Goal: Information Seeking & Learning: Learn about a topic

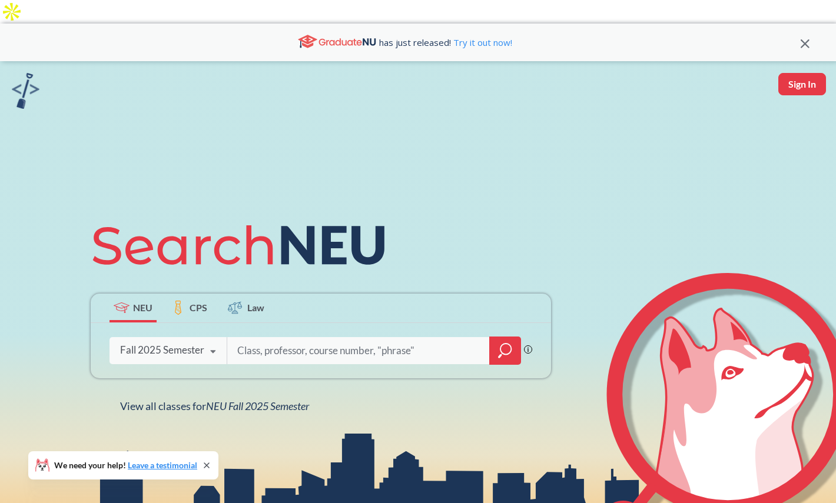
click at [288, 338] on input "search" at bounding box center [358, 350] width 245 height 25
type input "d"
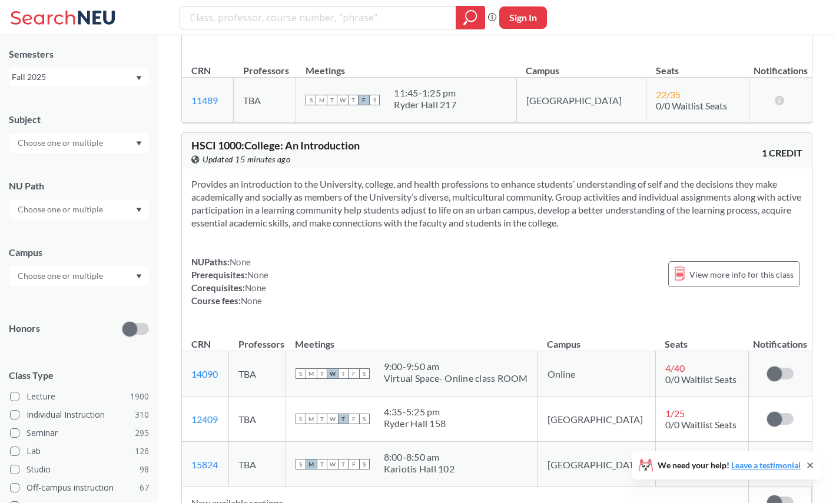
scroll to position [6964, 0]
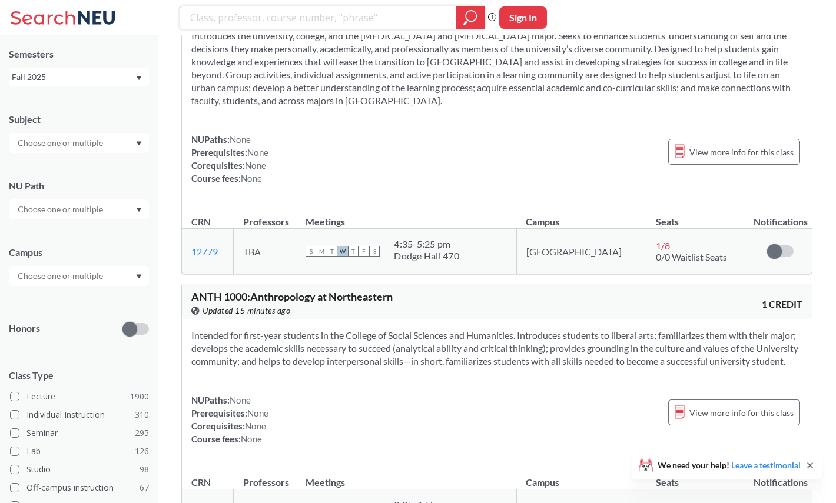
click at [254, 24] on input "search" at bounding box center [318, 18] width 258 height 20
type input "c"
type input "A"
type input "CS4100"
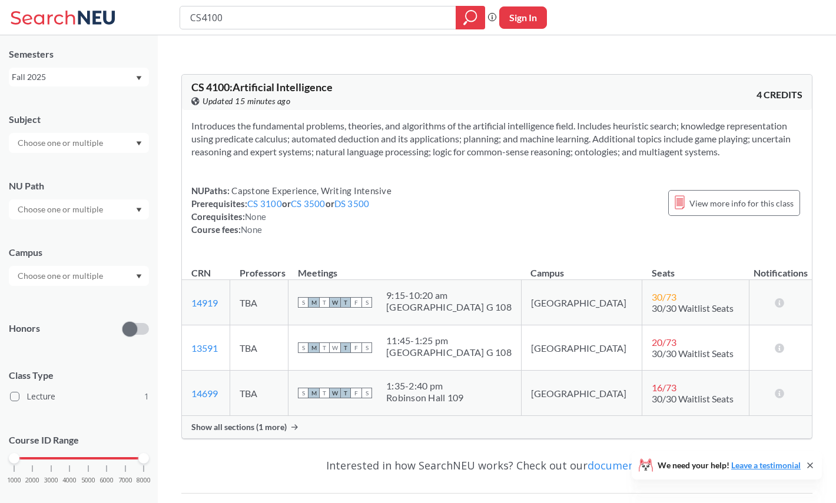
click at [270, 422] on span "Show all sections (1 more)" at bounding box center [238, 427] width 95 height 11
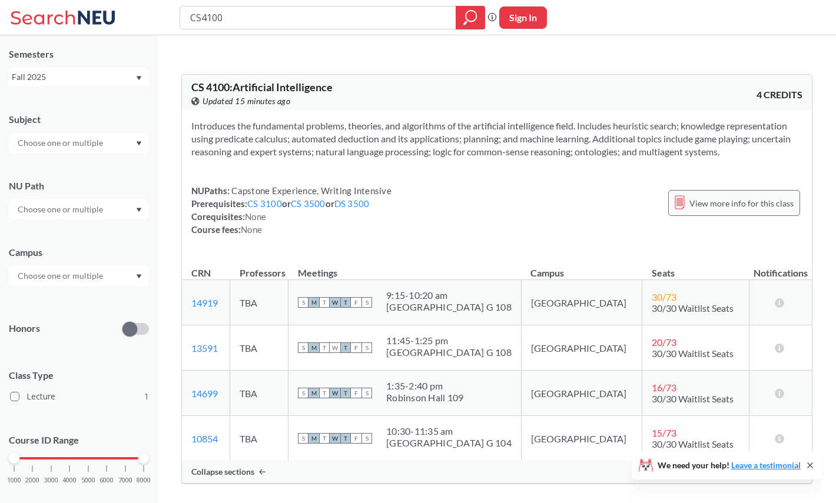
click at [745, 190] on div "View more info for this class" at bounding box center [734, 203] width 132 height 26
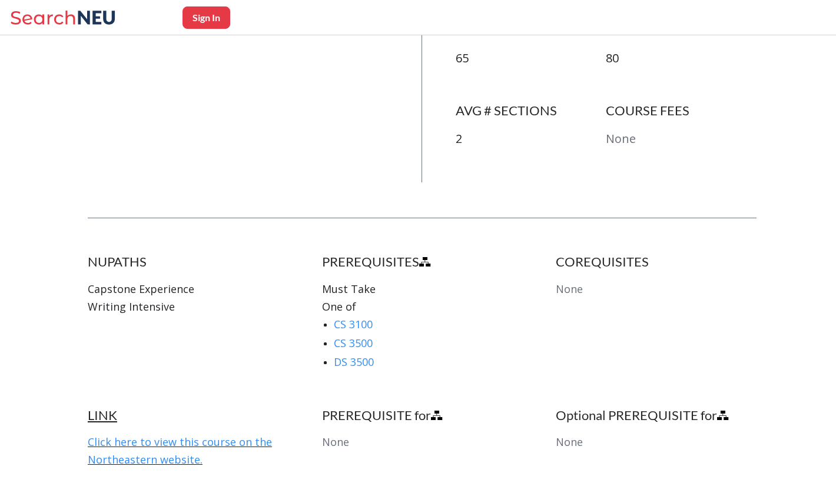
scroll to position [951, 0]
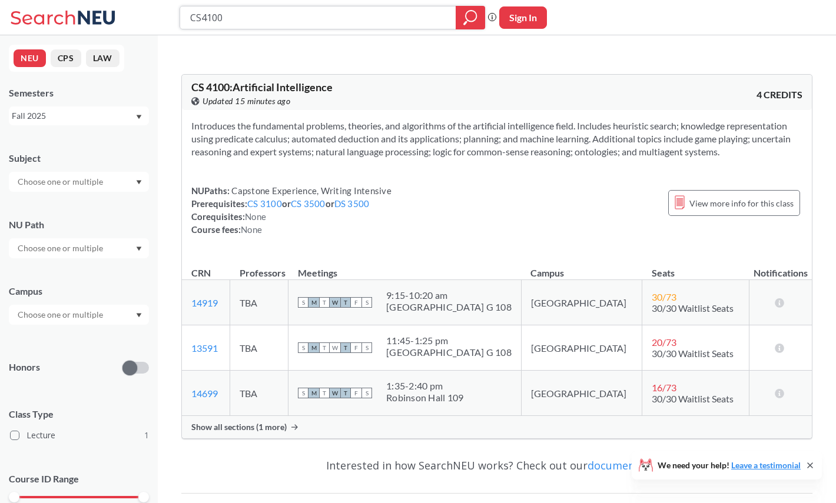
scroll to position [102, 0]
